Goal: Download file/media

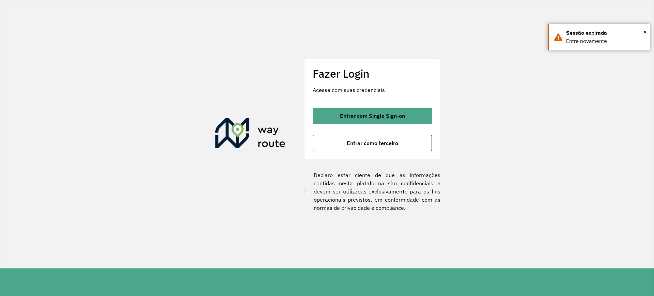
click at [349, 126] on div "Entrar com Single Sign-on Entrar como terceiro" at bounding box center [372, 130] width 119 height 44
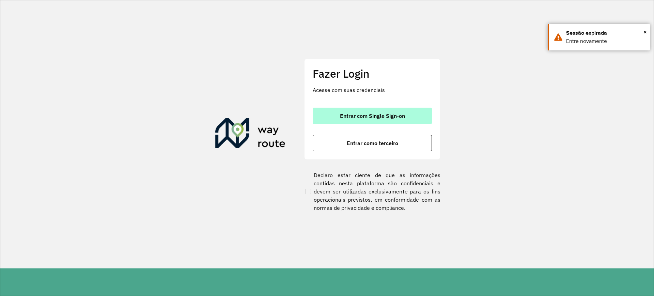
click at [354, 121] on button "Entrar com Single Sign-on" at bounding box center [372, 116] width 119 height 16
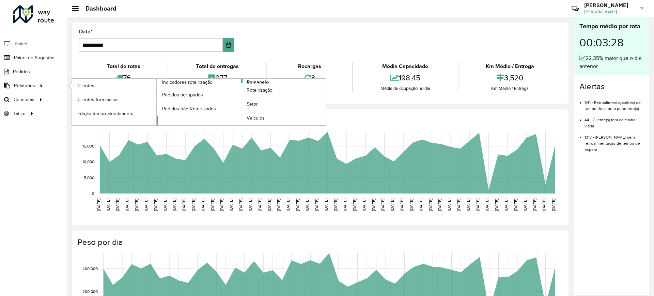
click at [252, 81] on span "Romaneio" at bounding box center [258, 82] width 22 height 7
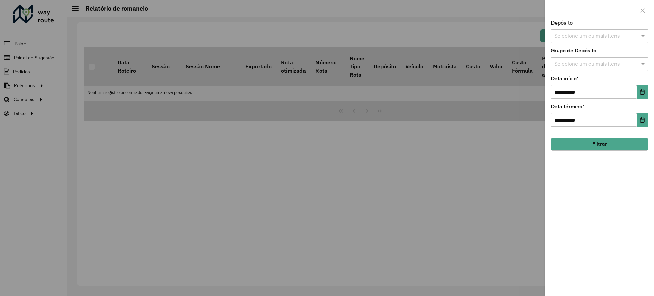
click at [588, 33] on input "text" at bounding box center [595, 36] width 87 height 8
click at [561, 74] on div "CDD Contagem" at bounding box center [599, 70] width 97 height 12
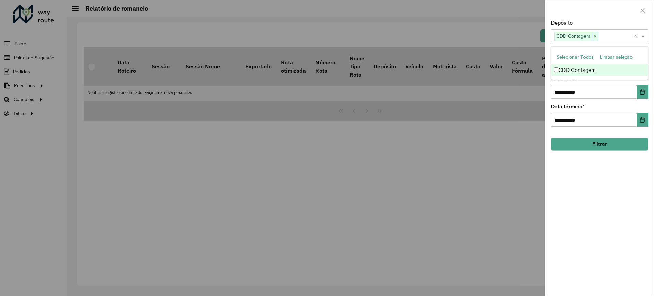
click at [586, 142] on button "Filtrar" at bounding box center [599, 144] width 97 height 13
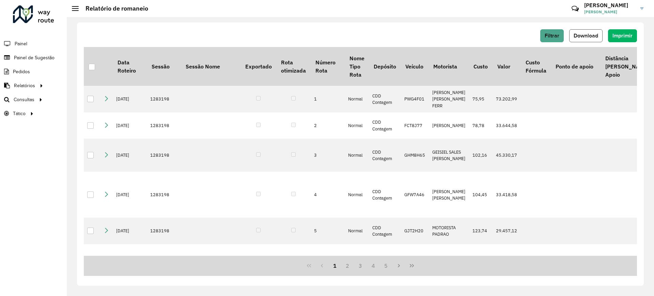
click at [591, 39] on button "Download" at bounding box center [585, 35] width 33 height 13
